Goal: Transaction & Acquisition: Purchase product/service

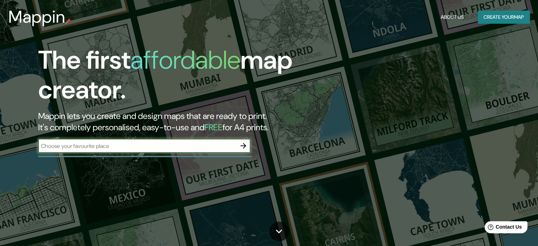
click at [108, 146] on input "text" at bounding box center [137, 146] width 198 height 8
drag, startPoint x: 108, startPoint y: 146, endPoint x: 68, endPoint y: 71, distance: 85.1
click at [49, 88] on h1 "The first affordable map creator." at bounding box center [172, 77] width 269 height 65
drag, startPoint x: 125, startPoint y: 151, endPoint x: 92, endPoint y: 148, distance: 34.0
click at [92, 149] on input "text" at bounding box center [137, 146] width 198 height 8
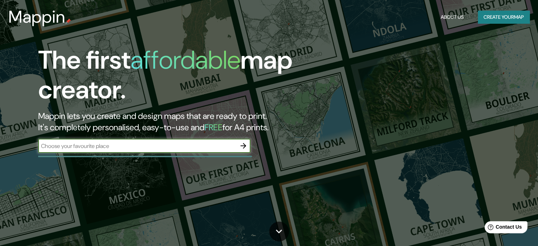
paste input "25.694856015331975, -100.32853506226422"
type input "25.694856015331975, -100.32853506226422"
click at [246, 143] on icon "button" at bounding box center [243, 145] width 8 height 8
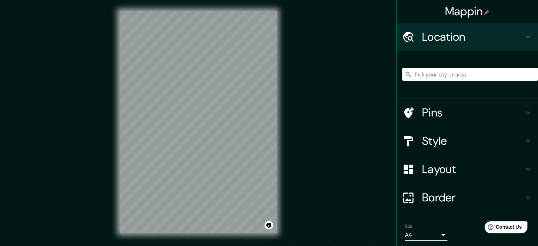
click at [421, 77] on input "Pick your city or area" at bounding box center [470, 74] width 136 height 13
paste input "25.694856015331975, -100.32853506226422"
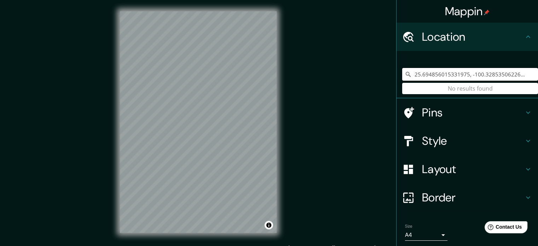
type input "25.694856015331975, -100.32853506226422"
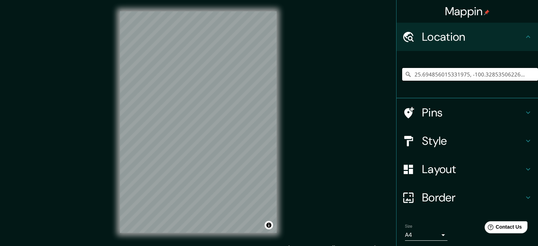
click at [474, 69] on input "25.694856015331975, -100.32853506226422" at bounding box center [470, 74] width 136 height 13
click at [474, 74] on input "25.694856015331975, -100.32853506226422" at bounding box center [470, 74] width 136 height 13
click at [474, 75] on input "25.694856015331975, -100.32853506226422" at bounding box center [470, 74] width 136 height 13
paste input "25.694856015331975, -100.32853506226422"
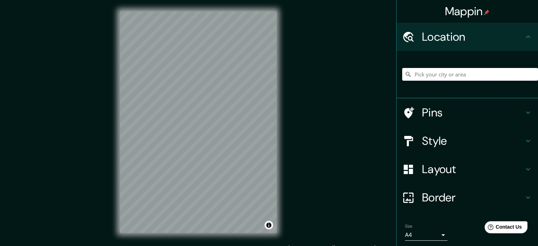
type input "25.694856015331975, -100.32853506226422"
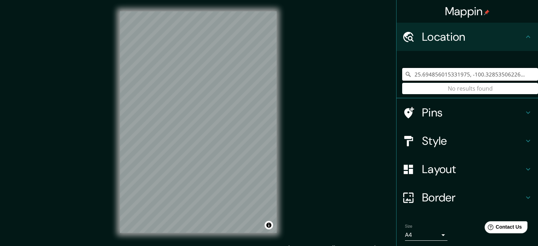
click at [430, 72] on input "25.694856015331975, -100.32853506226422" at bounding box center [470, 74] width 136 height 13
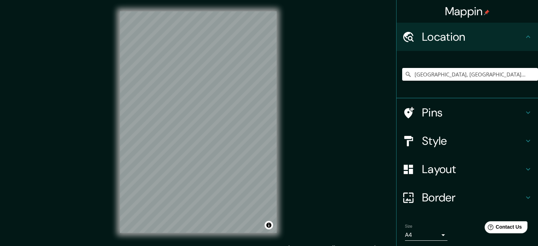
click at [428, 139] on h4 "Style" at bounding box center [473, 141] width 102 height 14
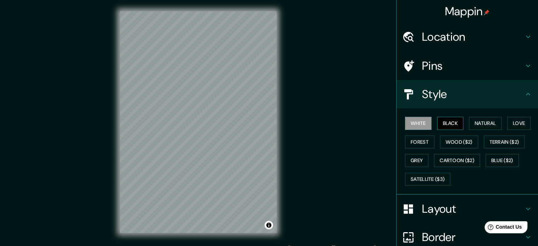
click at [447, 124] on button "Black" at bounding box center [450, 123] width 27 height 13
click at [487, 122] on button "Natural" at bounding box center [485, 123] width 33 height 13
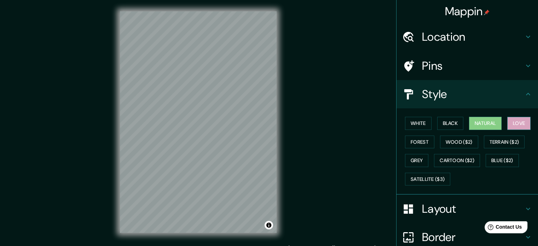
click at [515, 124] on button "Love" at bounding box center [518, 123] width 23 height 13
click at [409, 141] on button "Forest" at bounding box center [419, 141] width 29 height 13
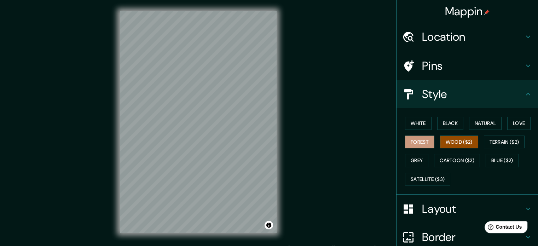
click at [444, 142] on button "Wood ($2)" at bounding box center [459, 141] width 38 height 13
click at [499, 140] on button "Terrain ($2)" at bounding box center [504, 141] width 41 height 13
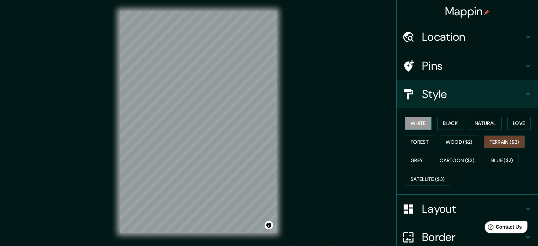
click at [411, 125] on button "White" at bounding box center [418, 123] width 27 height 13
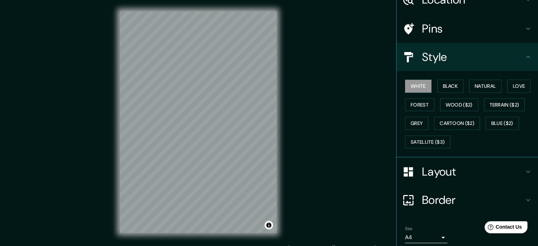
scroll to position [63, 0]
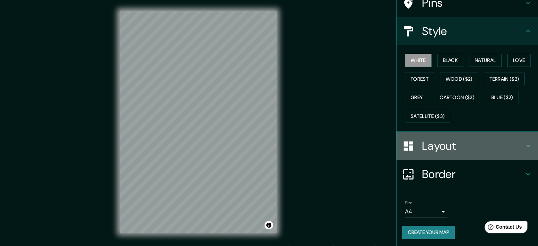
click at [443, 142] on h4 "Layout" at bounding box center [473, 146] width 102 height 14
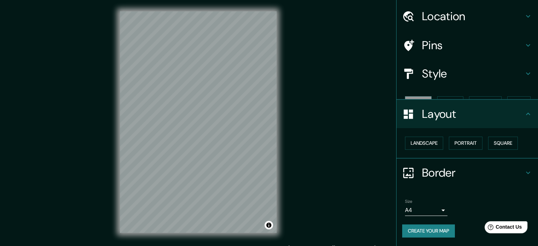
scroll to position [8, 0]
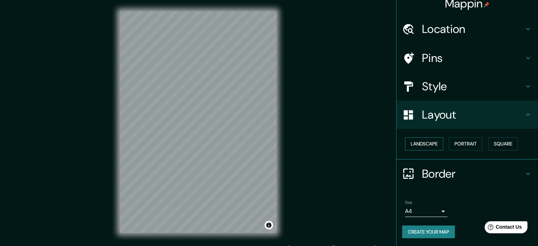
click at [419, 147] on button "Landscape" at bounding box center [424, 143] width 38 height 13
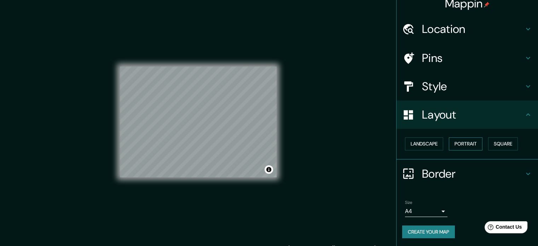
click at [467, 146] on button "Portrait" at bounding box center [466, 143] width 34 height 13
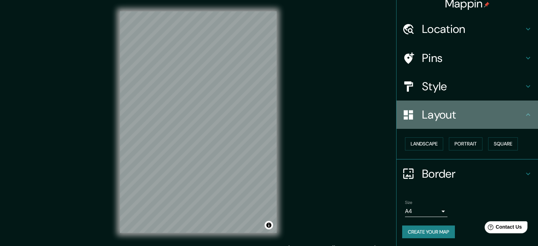
click at [465, 117] on h4 "Layout" at bounding box center [473, 114] width 102 height 14
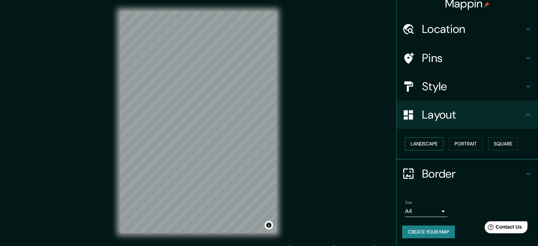
click at [423, 142] on button "Landscape" at bounding box center [424, 143] width 38 height 13
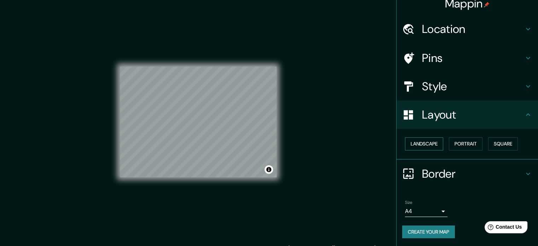
click at [423, 142] on button "Landscape" at bounding box center [424, 143] width 38 height 13
click at [402, 143] on div "Landscape [GEOGRAPHIC_DATA]" at bounding box center [470, 143] width 136 height 19
click at [454, 113] on h4 "Layout" at bounding box center [473, 114] width 102 height 14
click at [430, 146] on button "Landscape" at bounding box center [424, 143] width 38 height 13
click at [458, 139] on button "Portrait" at bounding box center [466, 143] width 34 height 13
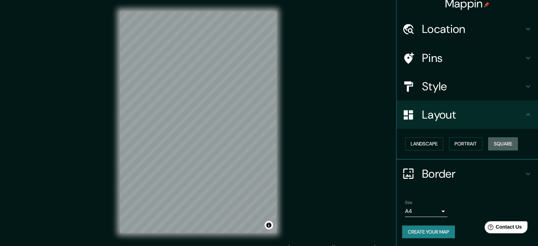
click at [502, 144] on button "Square" at bounding box center [503, 143] width 30 height 13
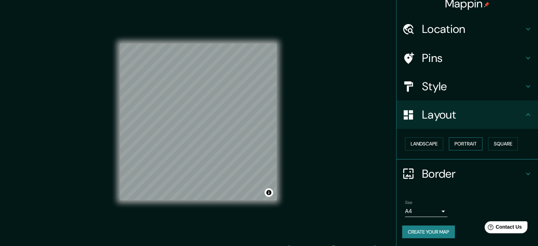
click at [462, 145] on button "Portrait" at bounding box center [466, 143] width 34 height 13
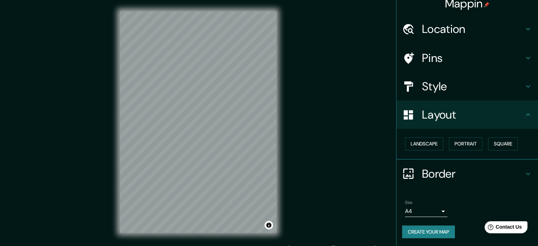
click at [430, 174] on h4 "Border" at bounding box center [473, 173] width 102 height 14
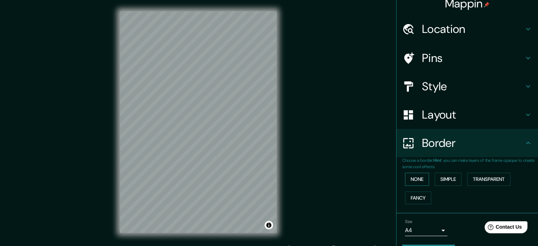
click at [407, 184] on button "None" at bounding box center [417, 179] width 24 height 13
click at [408, 181] on button "None" at bounding box center [417, 179] width 24 height 13
click at [443, 195] on div "None Simple Transparent Fancy" at bounding box center [470, 188] width 136 height 37
click at [440, 90] on h4 "Style" at bounding box center [473, 86] width 102 height 14
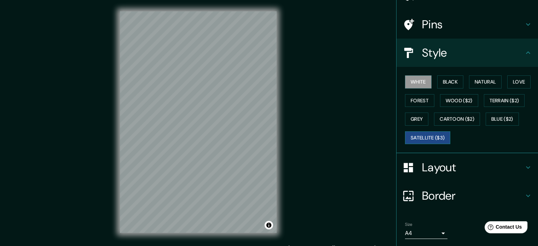
scroll to position [43, 0]
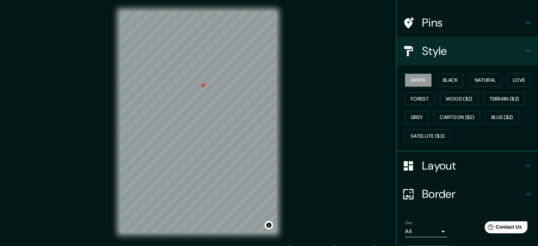
click at [311, 108] on div "Mappin Location [GEOGRAPHIC_DATA], [GEOGRAPHIC_DATA][PERSON_NAME], [GEOGRAPHIC_…" at bounding box center [269, 127] width 538 height 255
type input "[GEOGRAPHIC_DATA][PERSON_NAME]694856015331975, -100.32853506226422"
